Goal: Task Accomplishment & Management: Complete application form

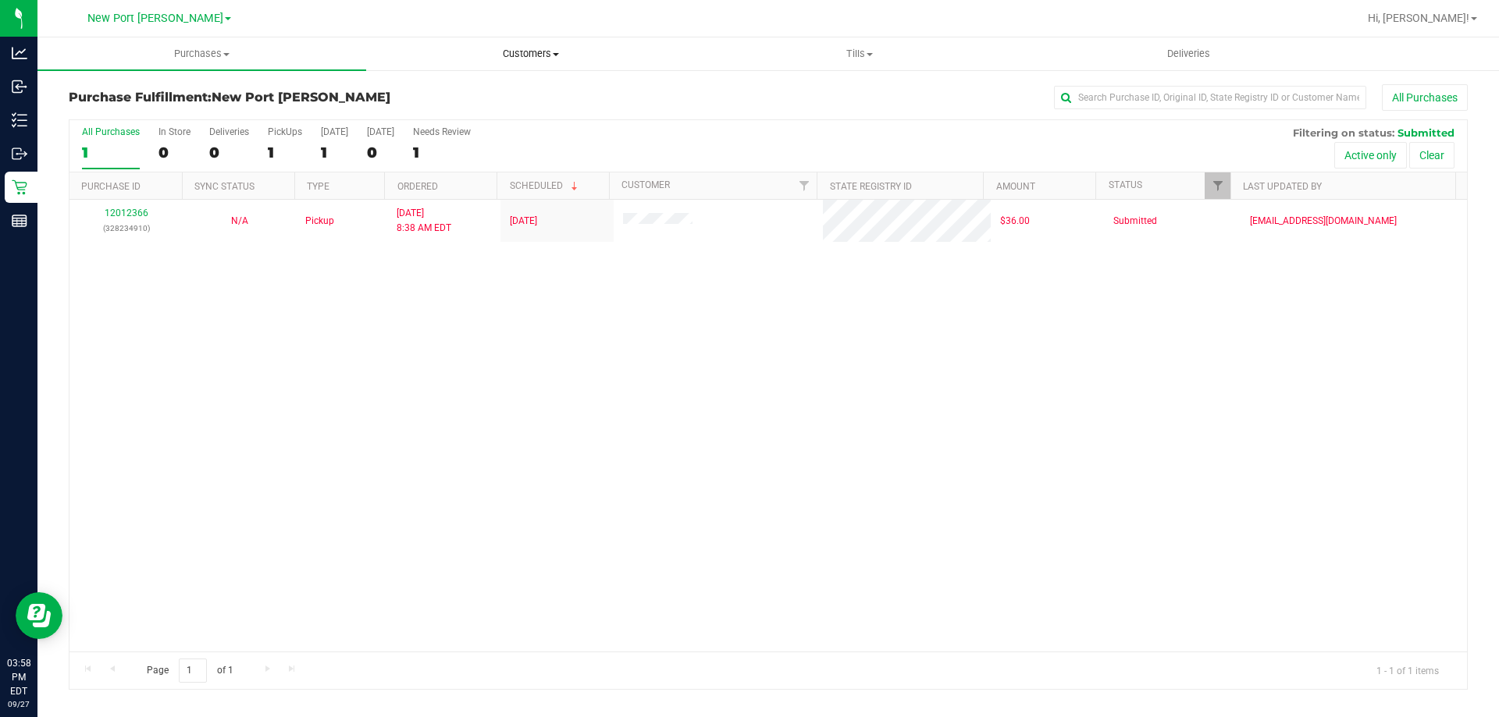
click at [511, 54] on span "Customers" at bounding box center [530, 54] width 327 height 14
click at [470, 106] on span "Add a new customer" at bounding box center [439, 112] width 147 height 13
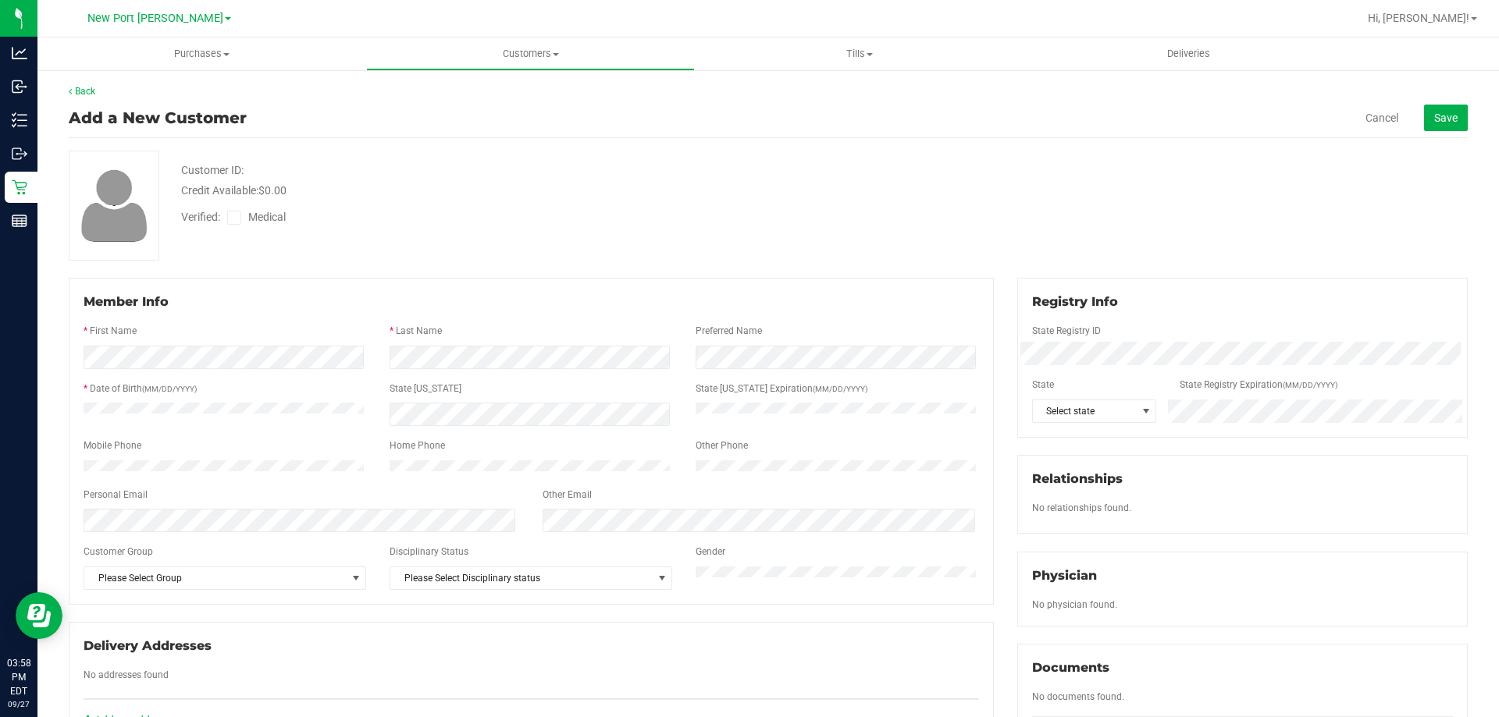
click at [141, 370] on div at bounding box center [531, 375] width 895 height 12
click at [1085, 407] on span "Select state" at bounding box center [1085, 411] width 104 height 22
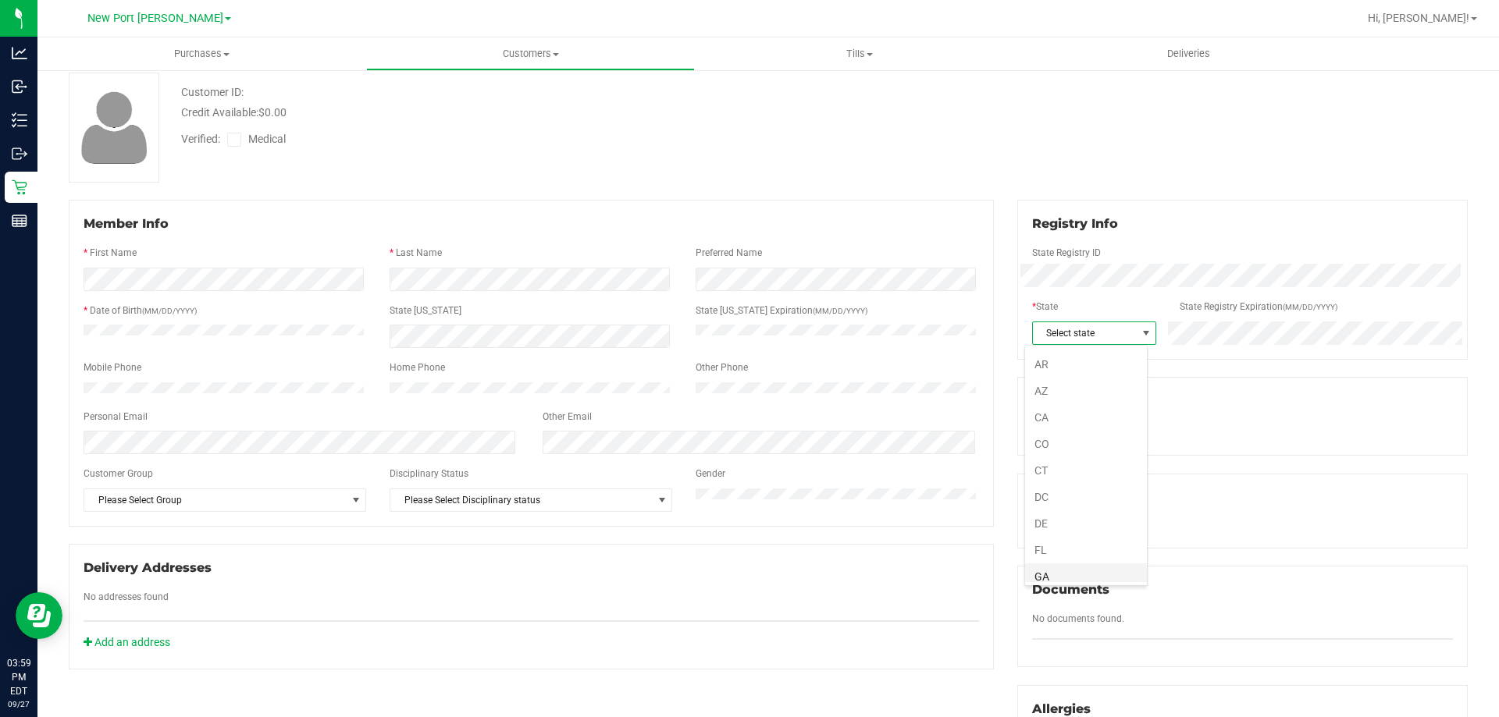
scroll to position [78, 0]
click at [1058, 519] on li "FL" at bounding box center [1086, 522] width 122 height 27
click at [229, 144] on span at bounding box center [234, 140] width 14 height 14
click at [0, 0] on input "Medical" at bounding box center [0, 0] width 0 height 0
click at [231, 140] on icon at bounding box center [234, 140] width 10 height 0
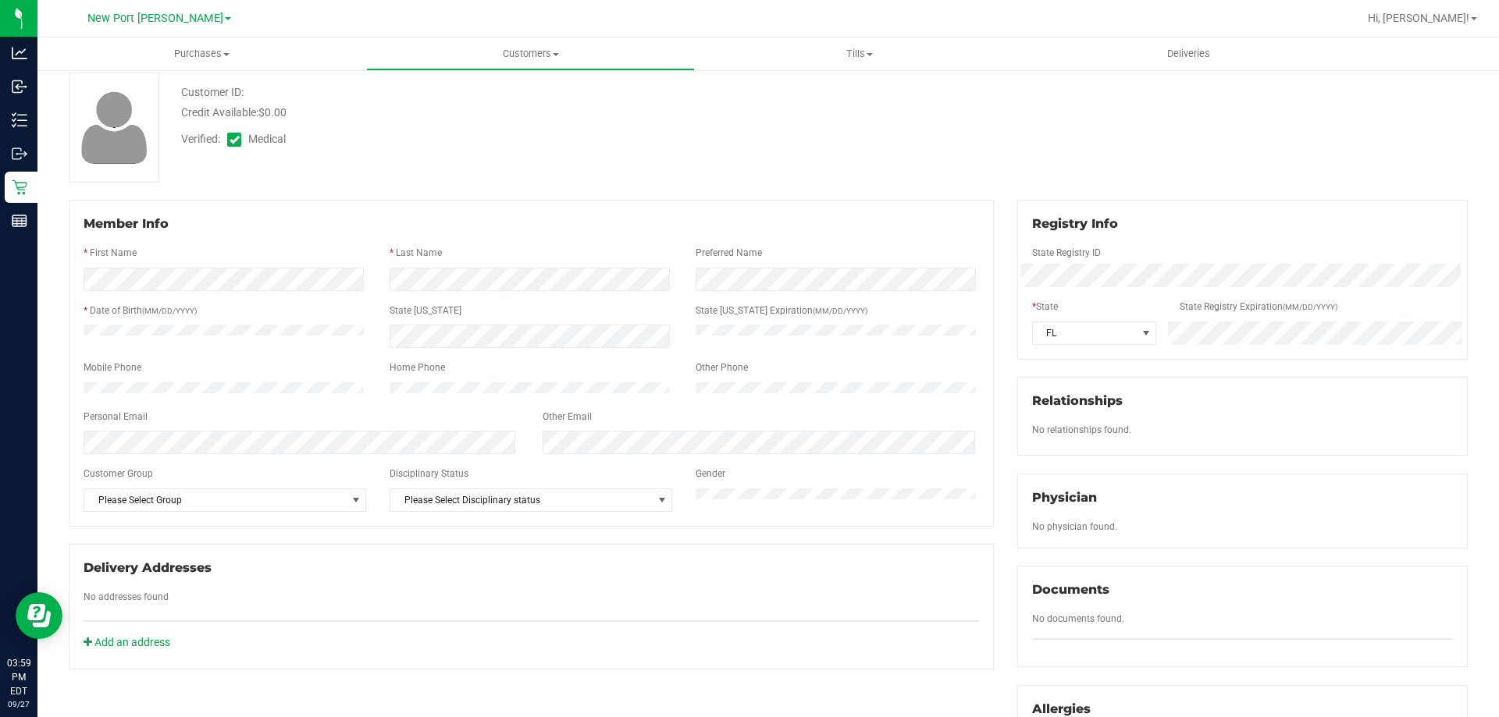
click at [0, 0] on input "Medical" at bounding box center [0, 0] width 0 height 0
click at [231, 140] on icon at bounding box center [234, 140] width 10 height 0
click at [0, 0] on input "Medical" at bounding box center [0, 0] width 0 height 0
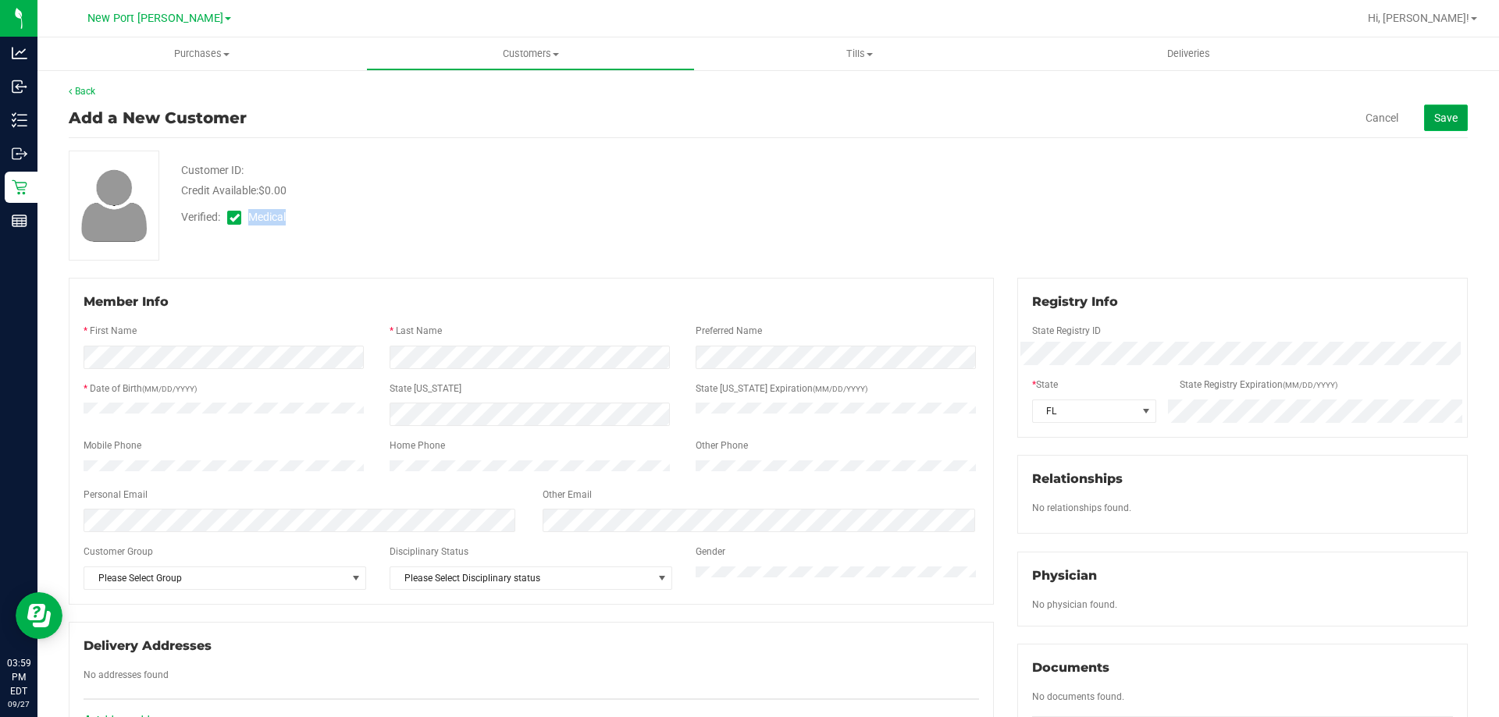
click at [1434, 123] on span "Save" at bounding box center [1445, 118] width 23 height 12
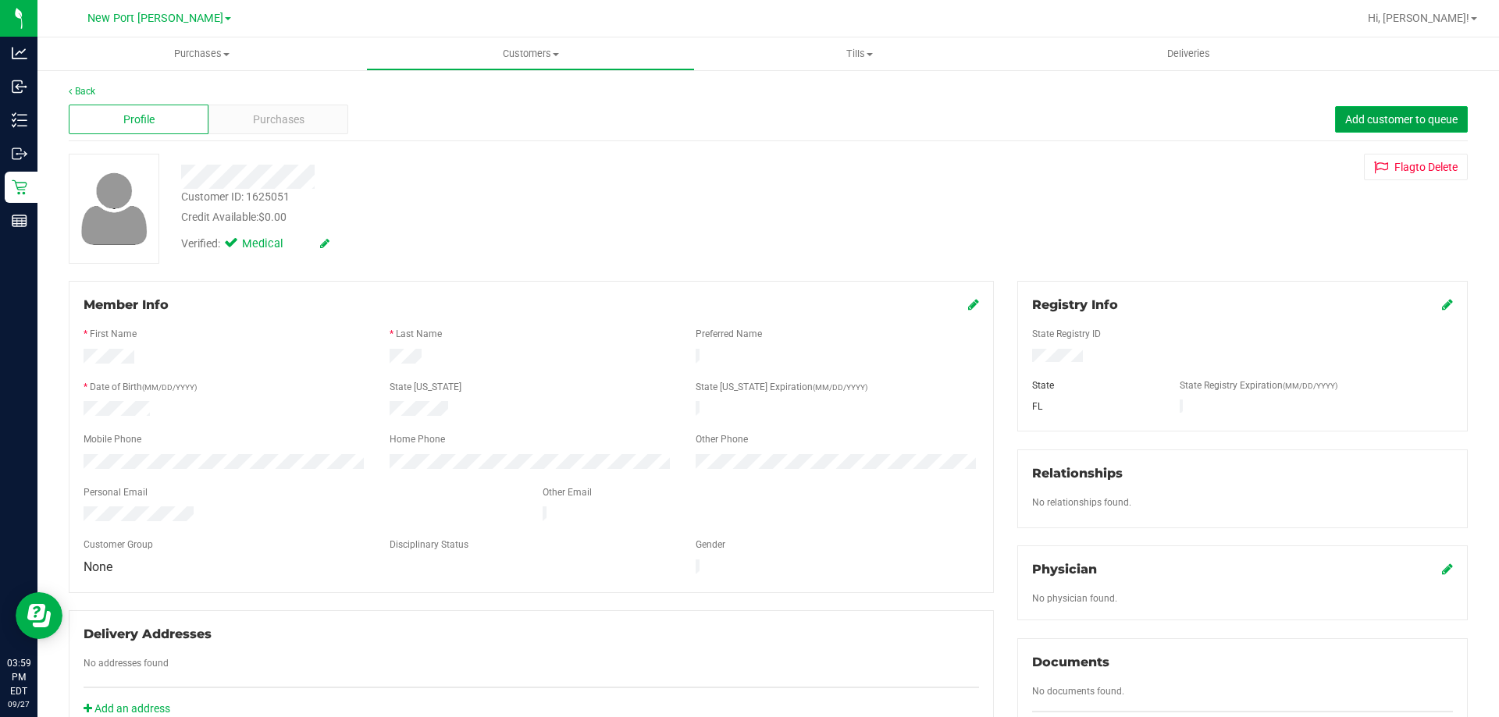
click at [1373, 116] on span "Add customer to queue" at bounding box center [1401, 119] width 112 height 12
